Goal: Information Seeking & Learning: Learn about a topic

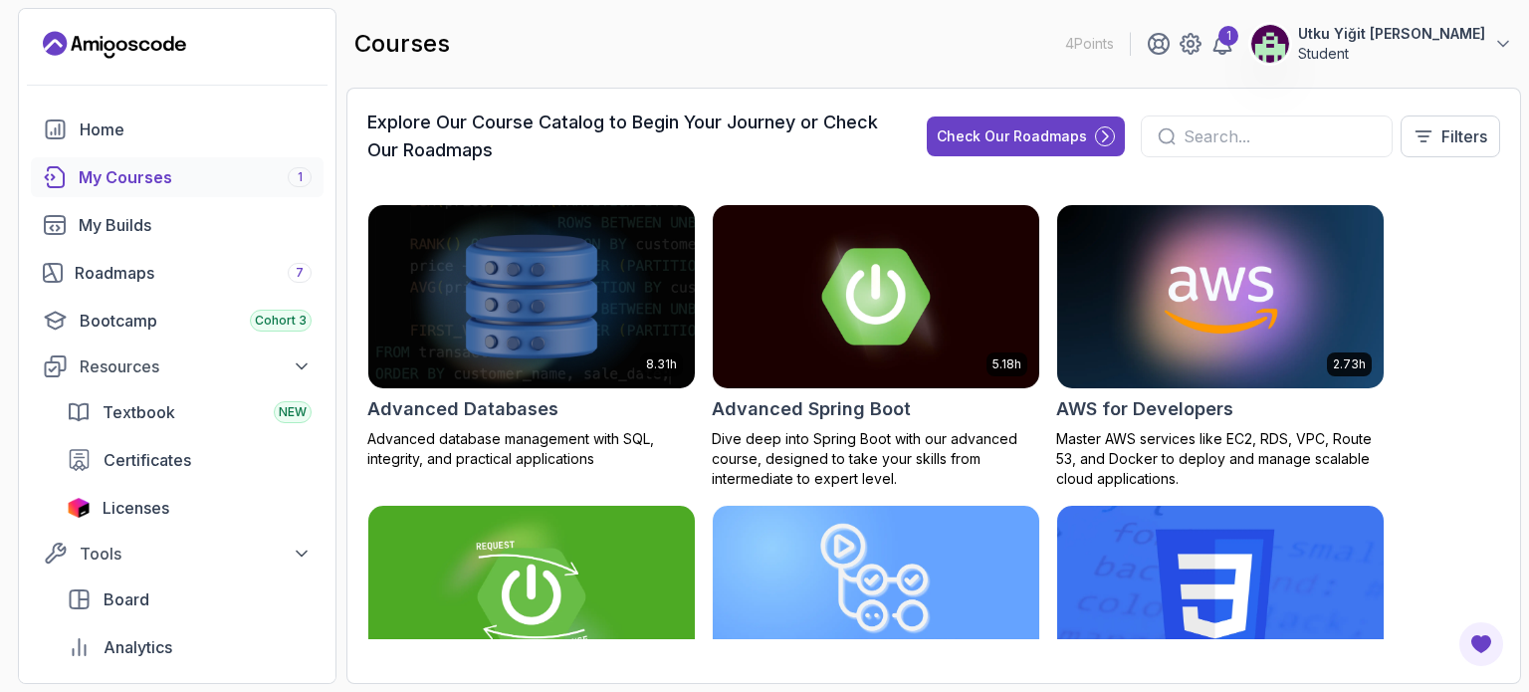
click at [190, 178] on div "My Courses 1" at bounding box center [195, 177] width 233 height 24
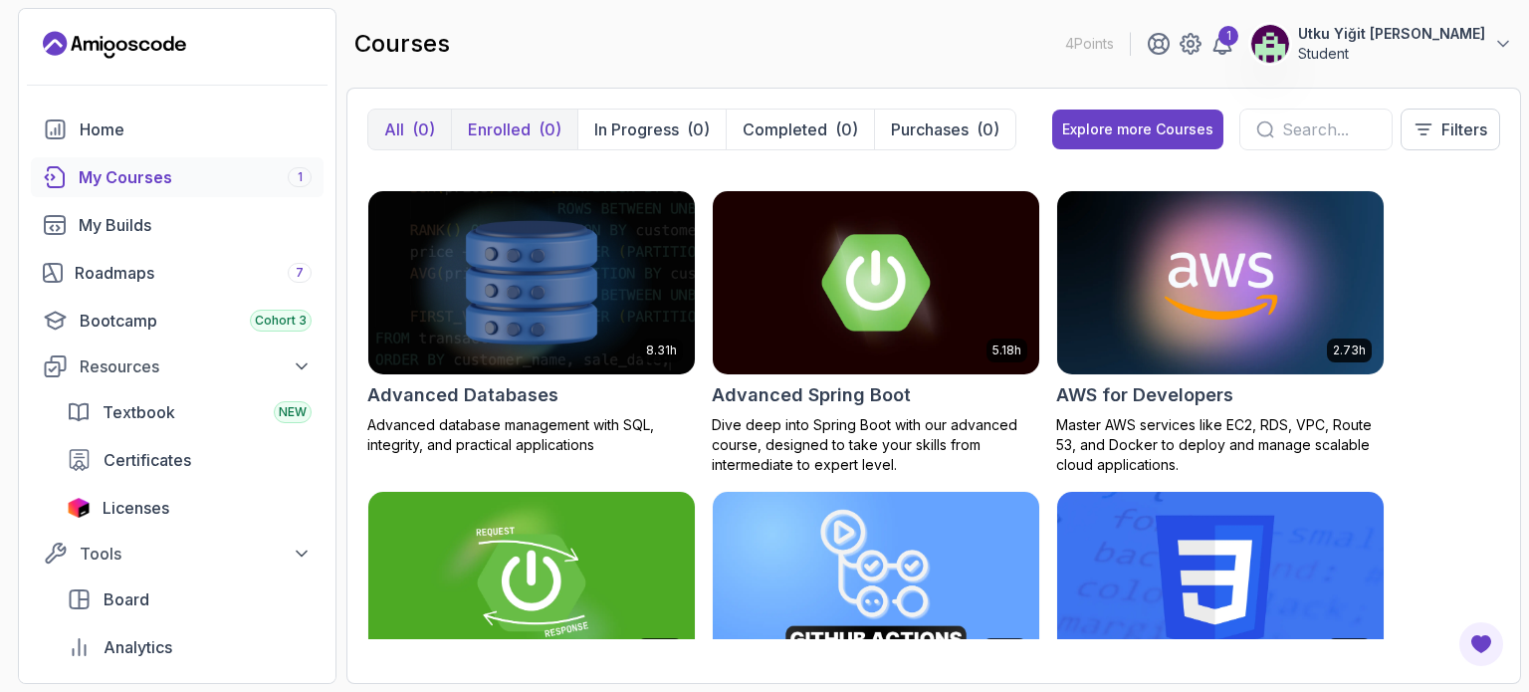
click at [539, 135] on div "(0)" at bounding box center [550, 129] width 23 height 24
click at [603, 136] on p "In Progress" at bounding box center [636, 129] width 85 height 24
click at [230, 170] on div "My Courses 1" at bounding box center [195, 177] width 233 height 24
click at [214, 203] on div "Home My Courses 1 My Builds Roadmaps 7 Bootcamp Cohort 3 Resources Textbook NEW…" at bounding box center [177, 412] width 293 height 605
click at [211, 211] on link "My Builds" at bounding box center [177, 225] width 293 height 40
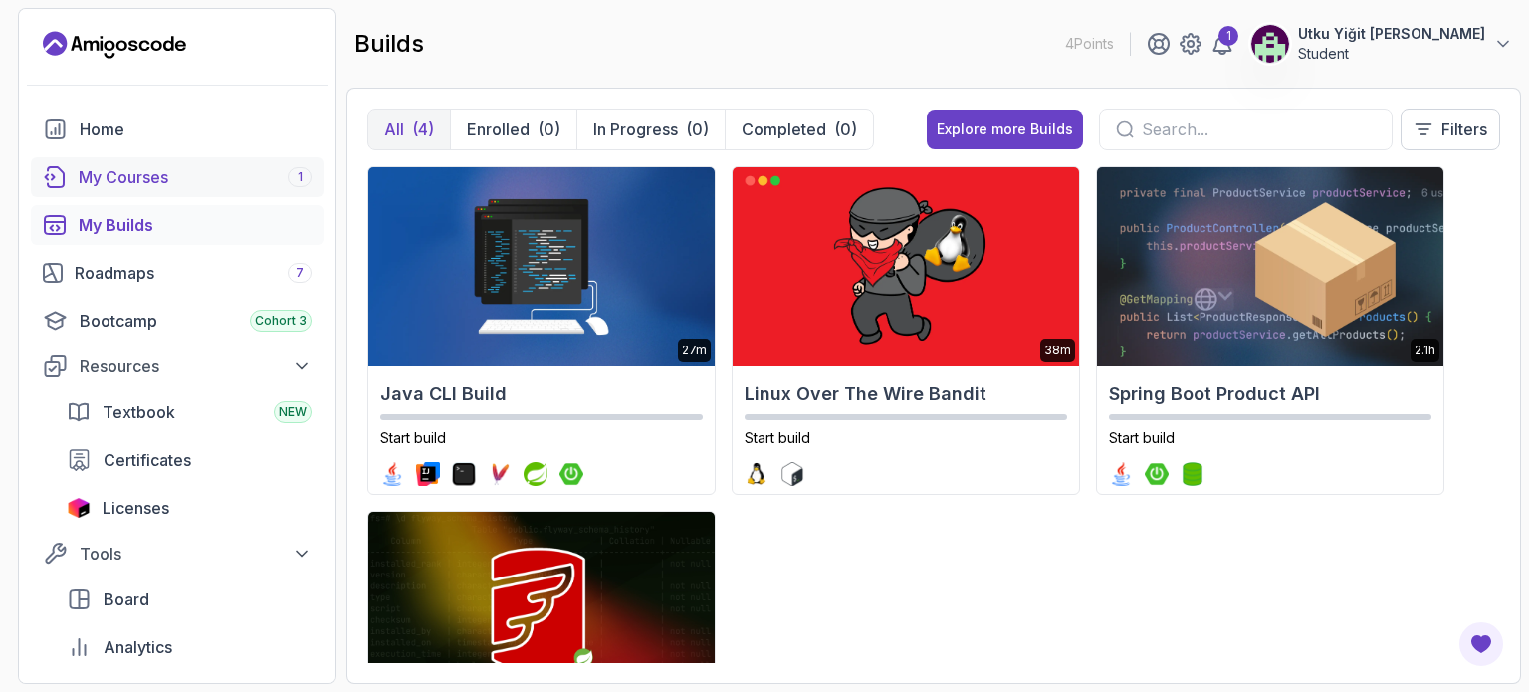
click at [209, 172] on div "My Courses 1" at bounding box center [195, 177] width 233 height 24
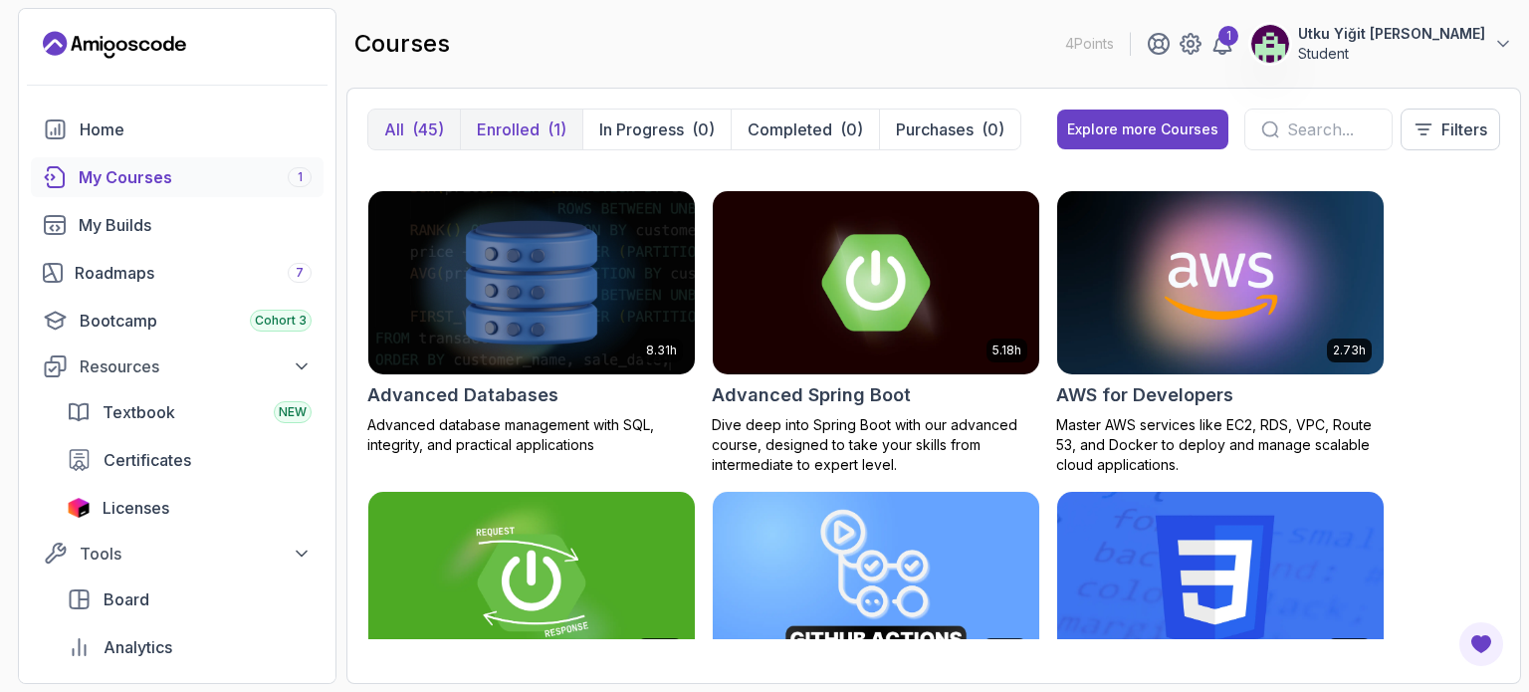
click at [497, 126] on p "Enrolled" at bounding box center [508, 129] width 63 height 24
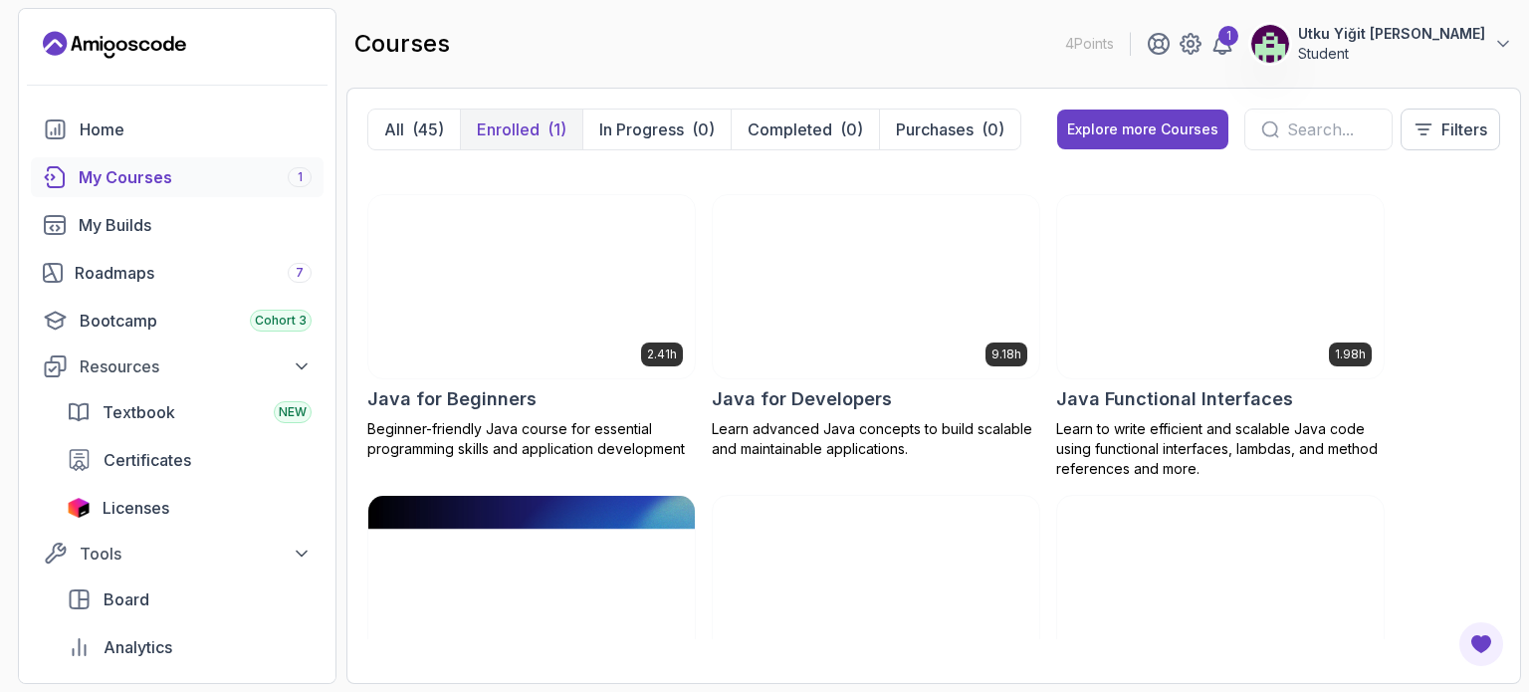
scroll to position [1493, 0]
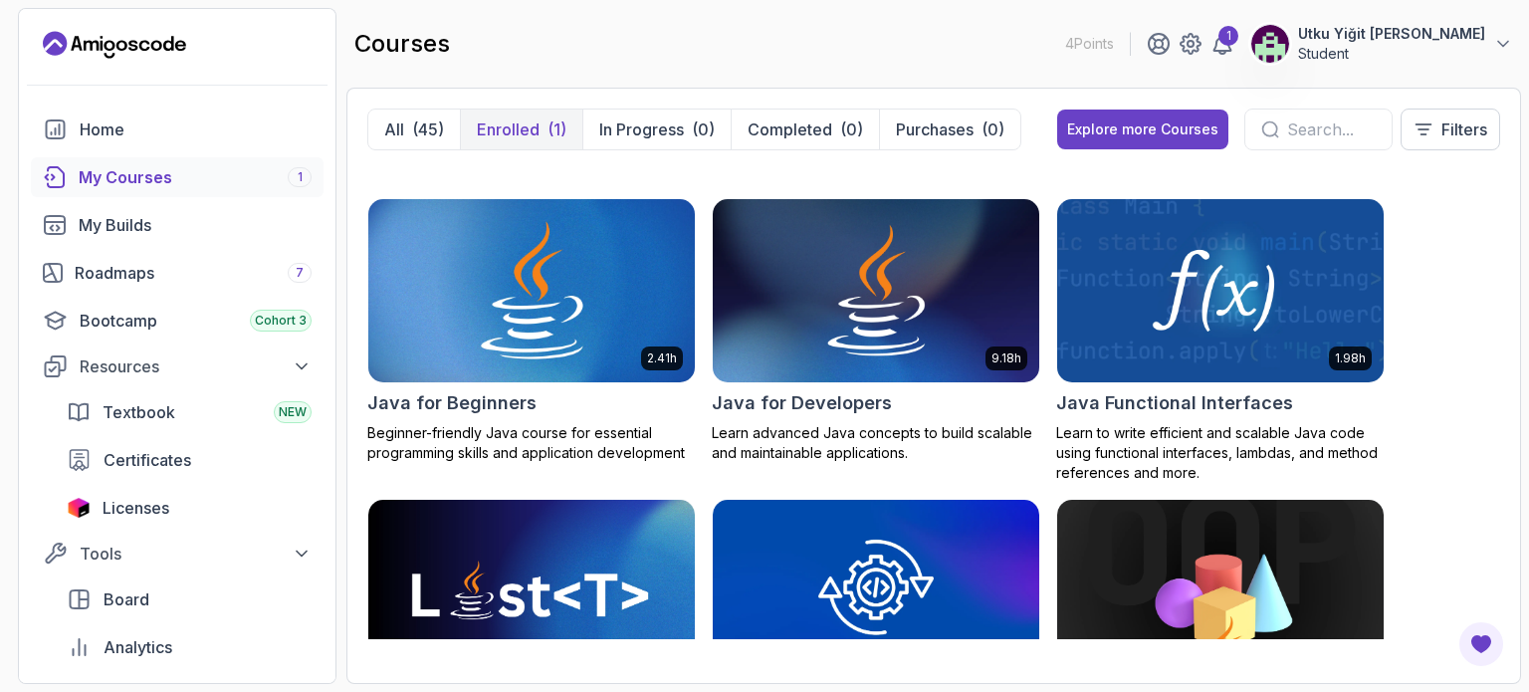
click at [522, 266] on img at bounding box center [531, 291] width 342 height 192
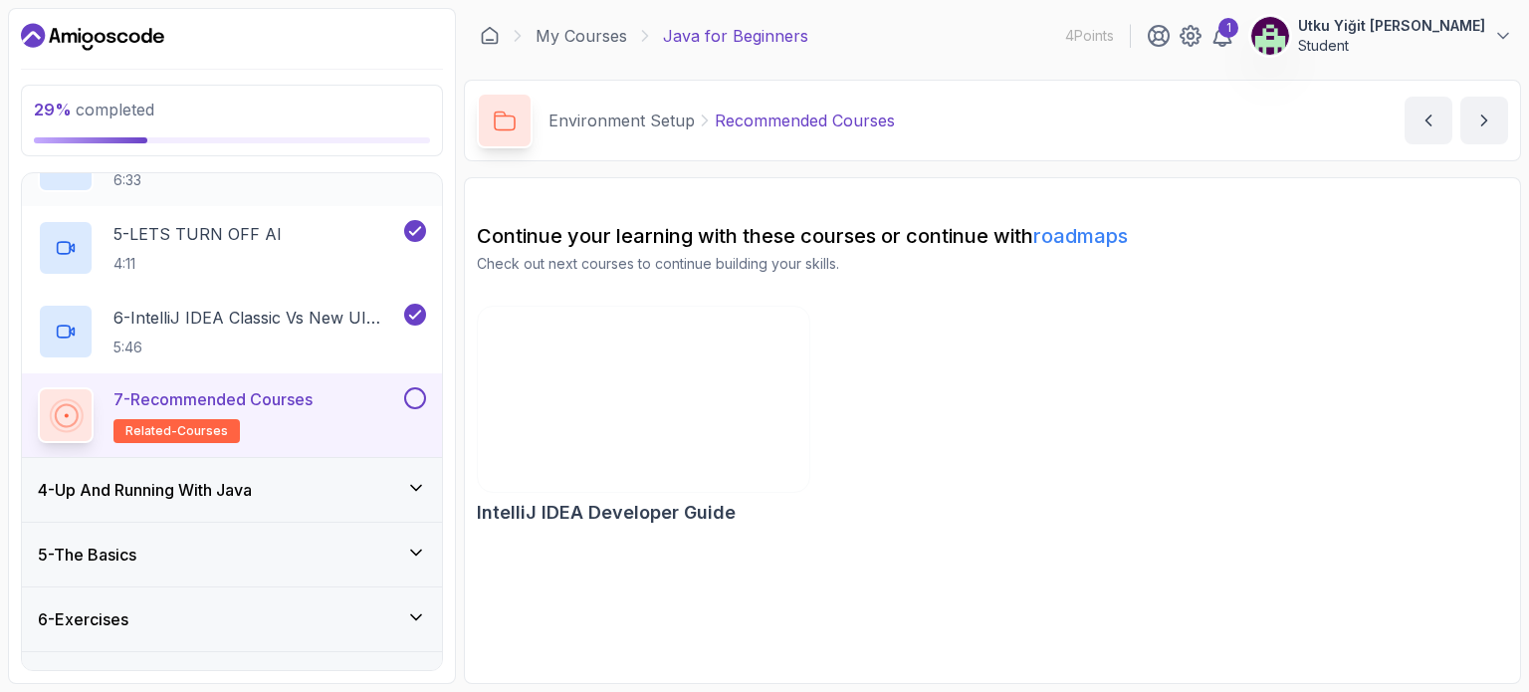
scroll to position [498, 0]
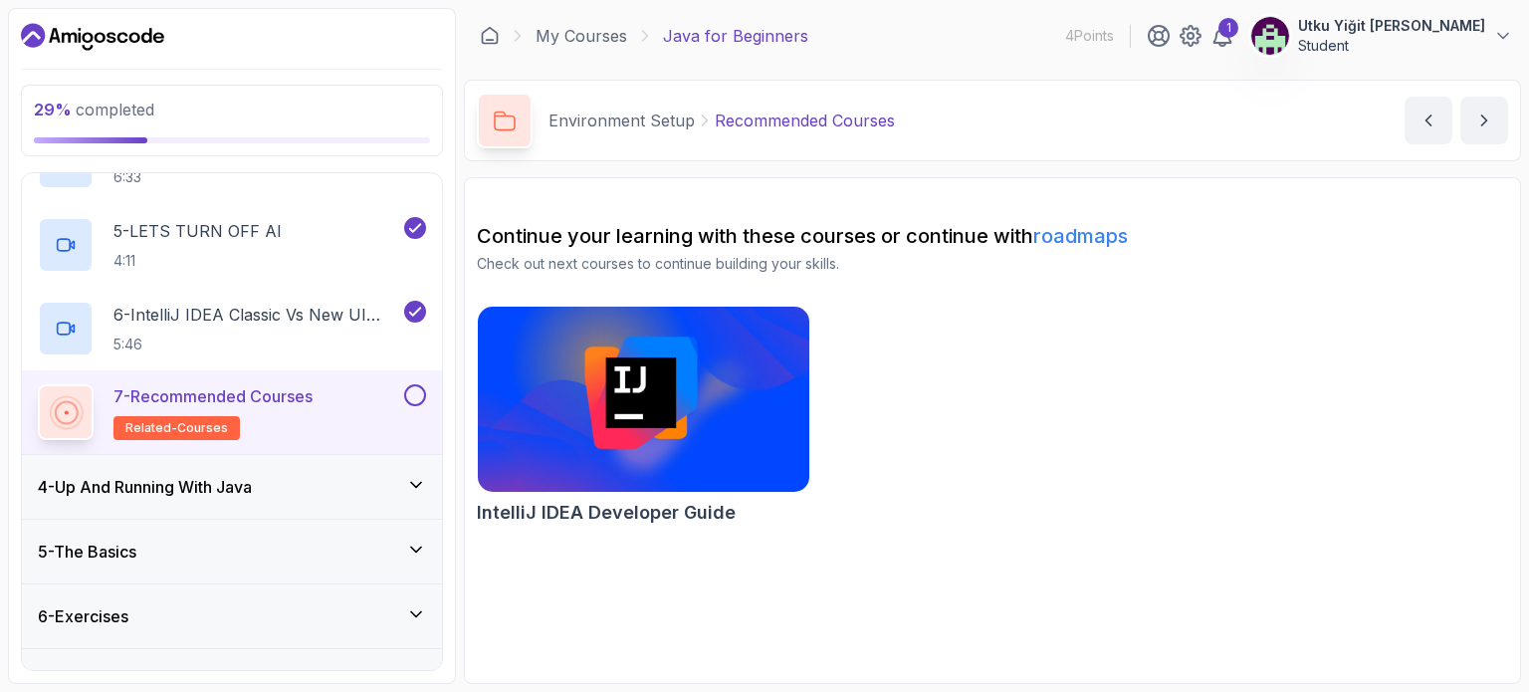
click at [311, 489] on div "4 - Up And Running With Java" at bounding box center [232, 487] width 388 height 24
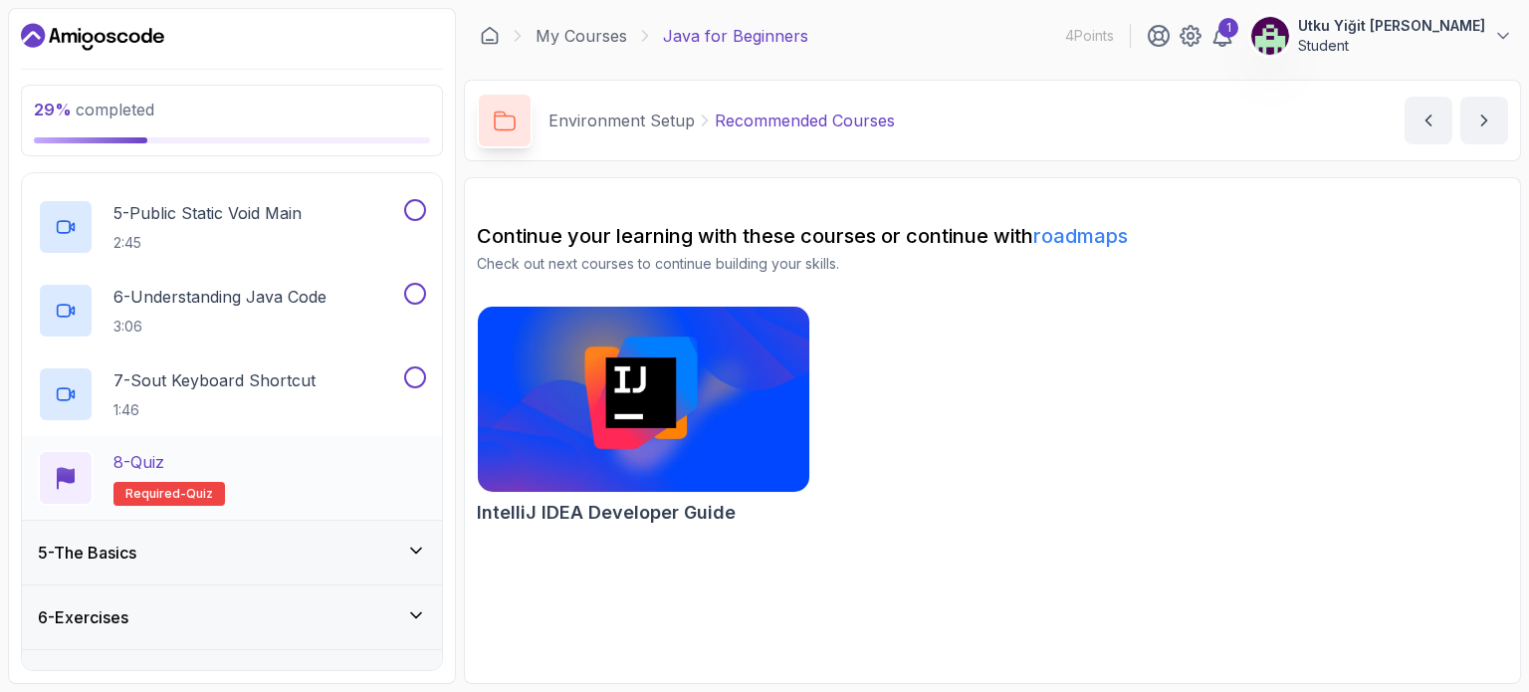
scroll to position [123, 0]
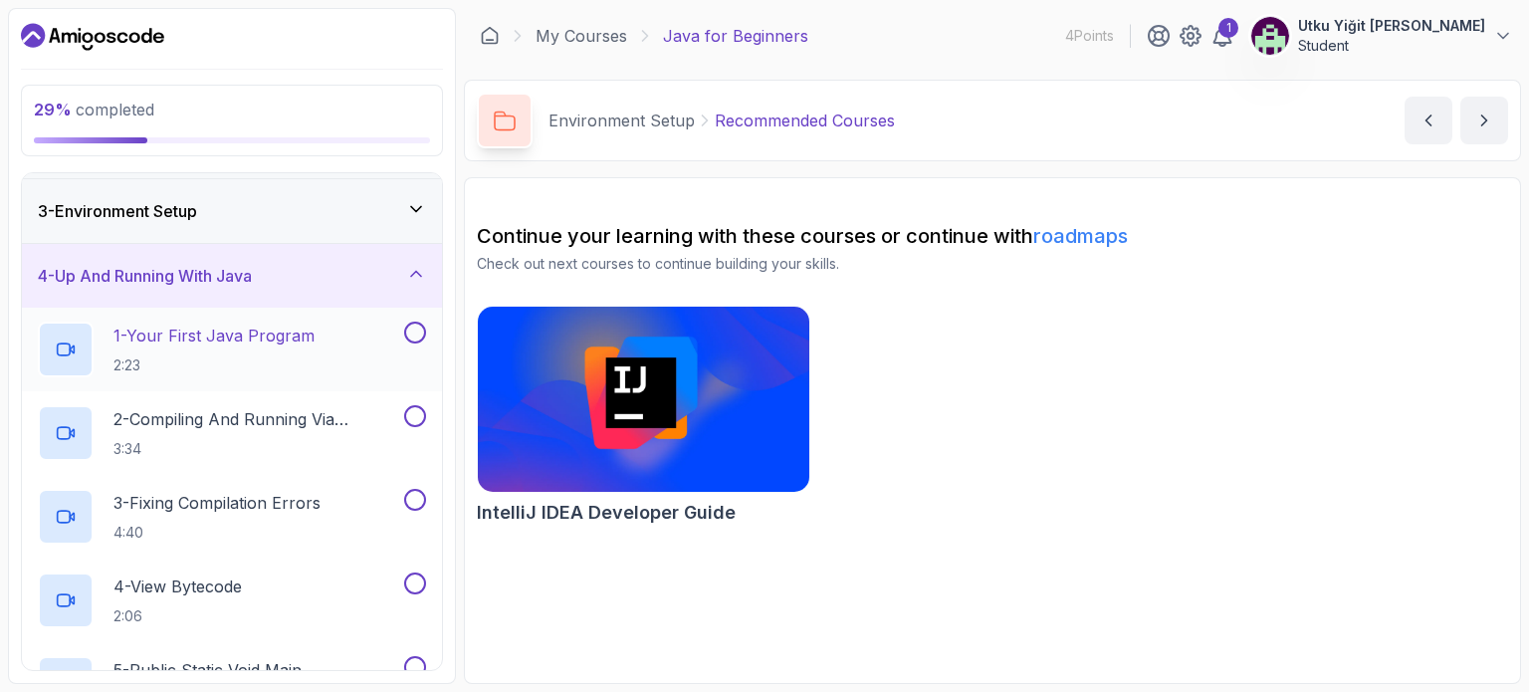
click at [414, 334] on button at bounding box center [415, 333] width 22 height 22
click at [255, 349] on h2 "1 - Your First Java Program 2:23" at bounding box center [213, 350] width 201 height 52
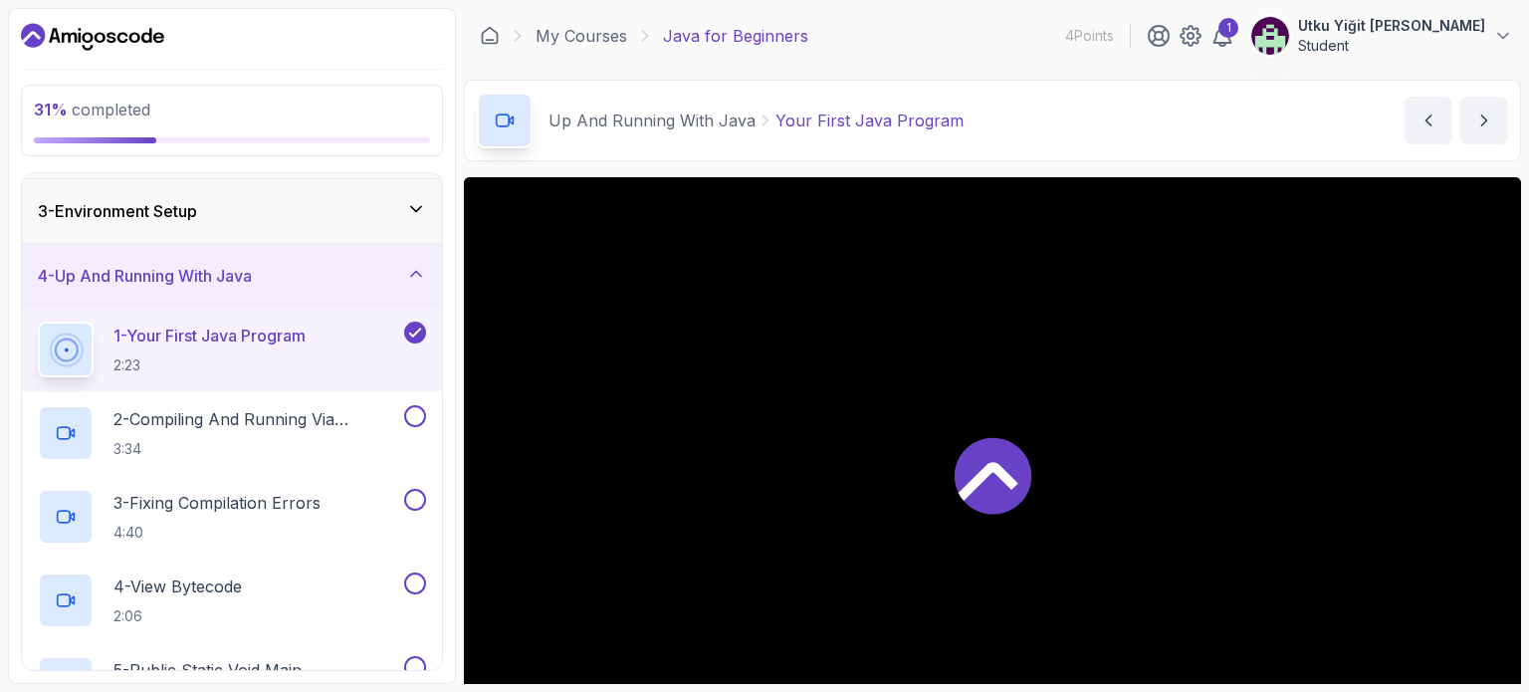
click at [968, 466] on icon at bounding box center [993, 475] width 77 height 77
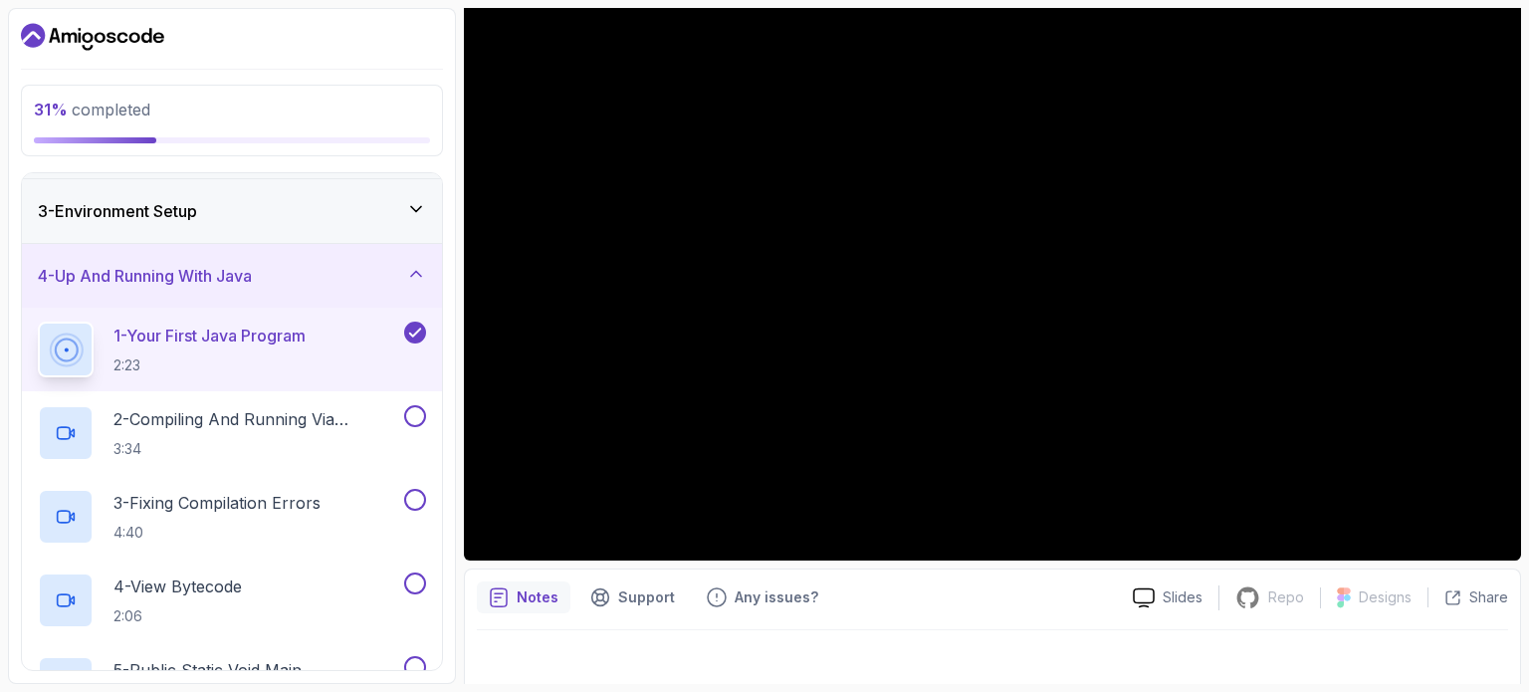
scroll to position [225, 0]
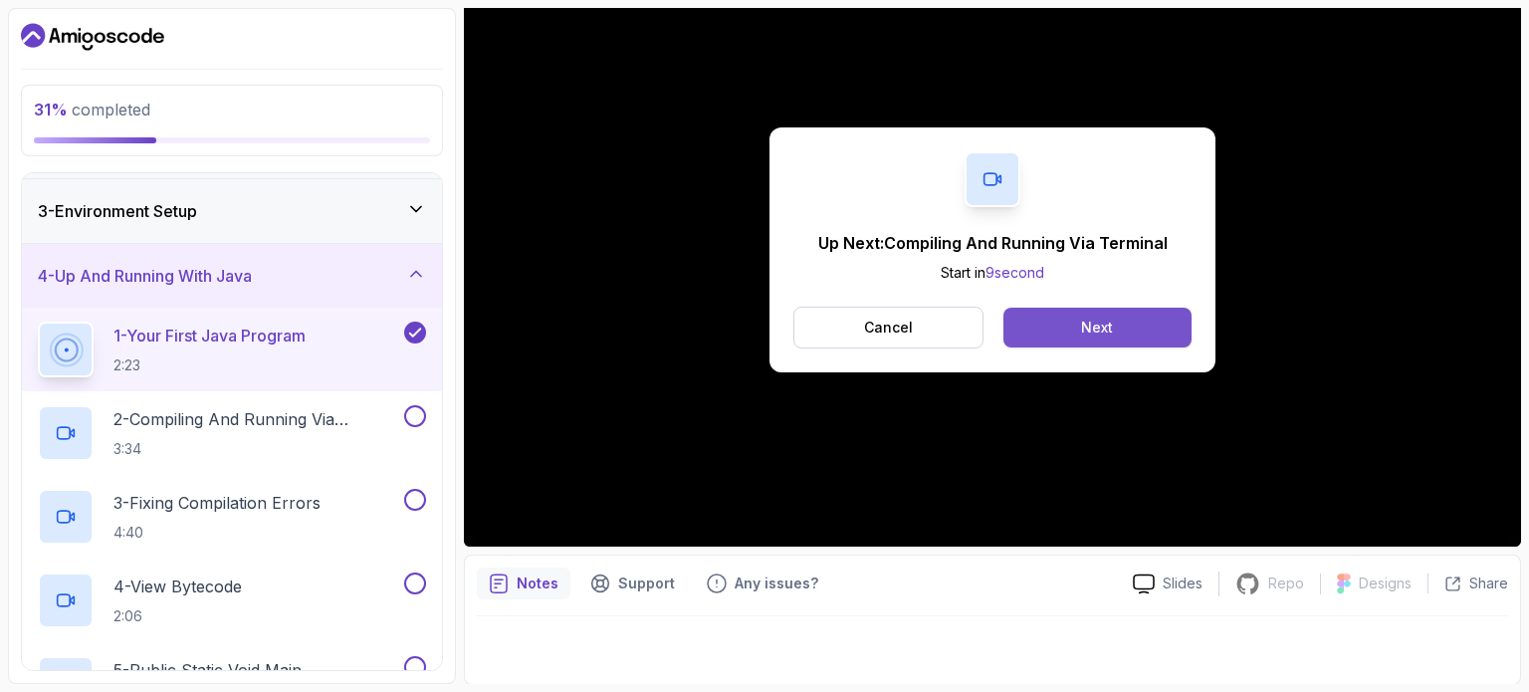
click at [1144, 314] on button "Next" at bounding box center [1098, 328] width 188 height 40
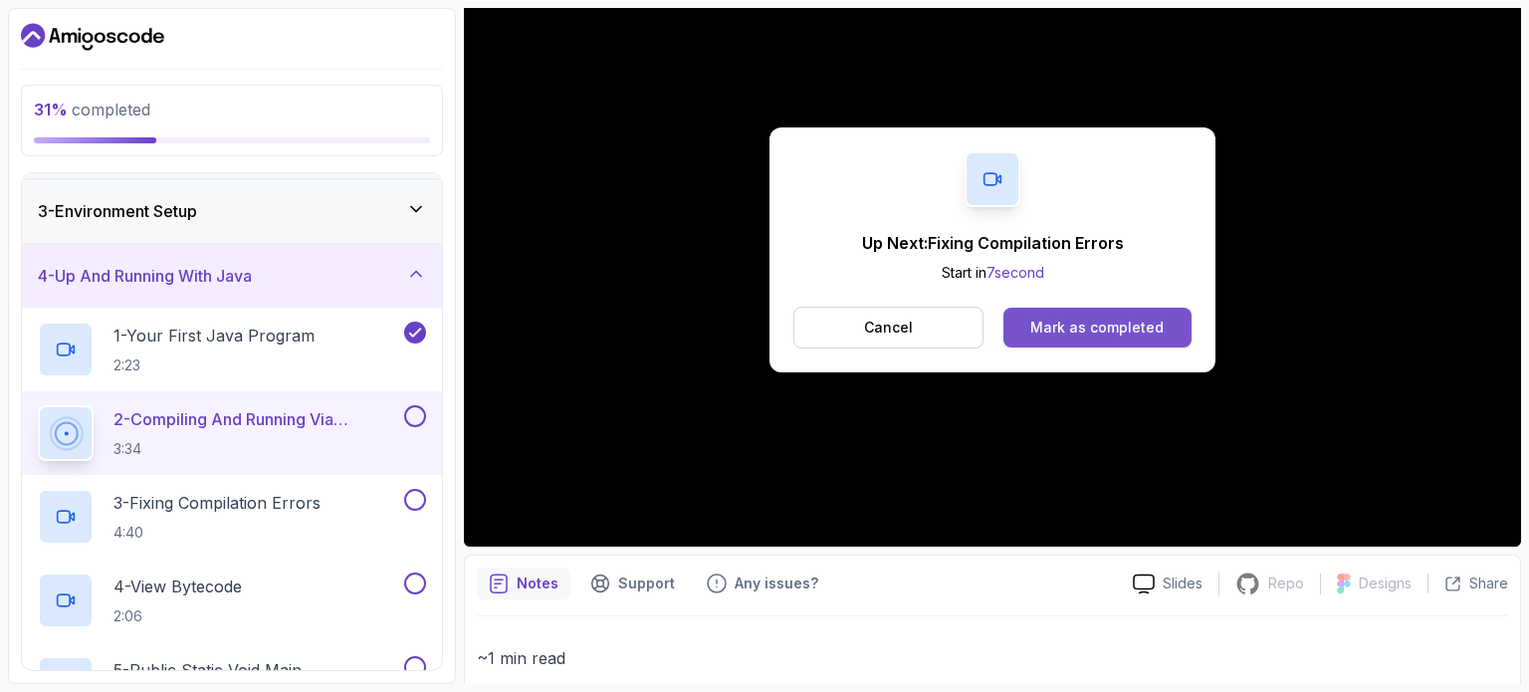
click at [1135, 323] on div "Mark as completed" at bounding box center [1096, 328] width 133 height 20
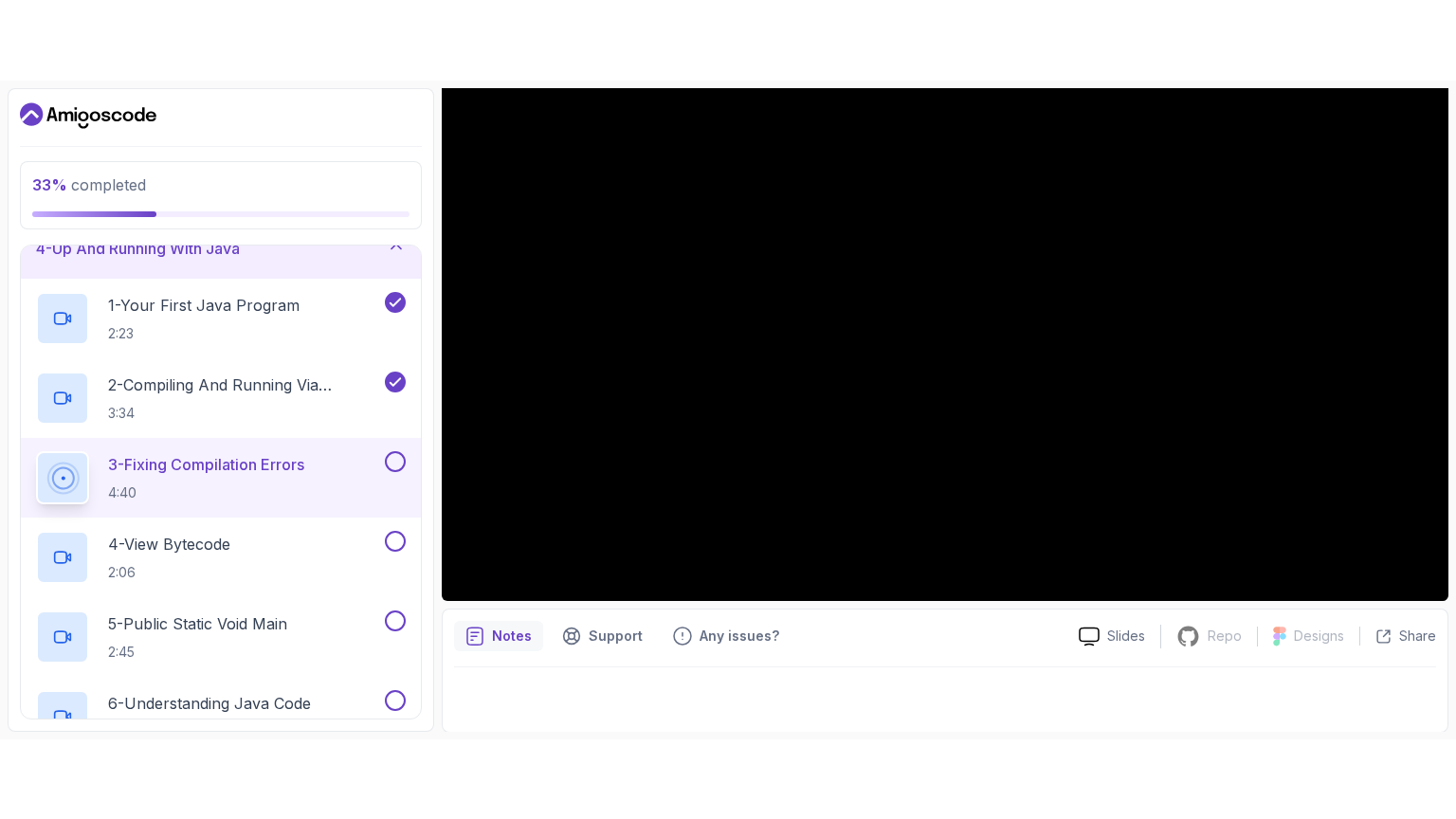
scroll to position [54, 0]
